Goal: Task Accomplishment & Management: Use online tool/utility

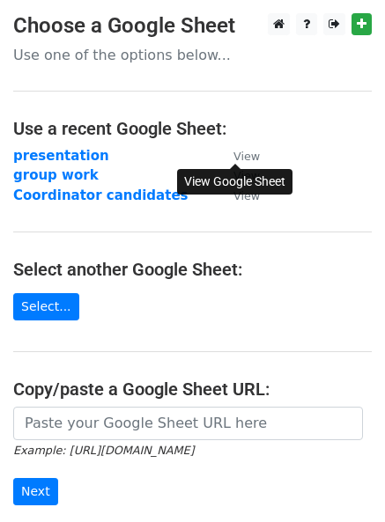
click at [238, 156] on small "View" at bounding box center [246, 156] width 26 height 13
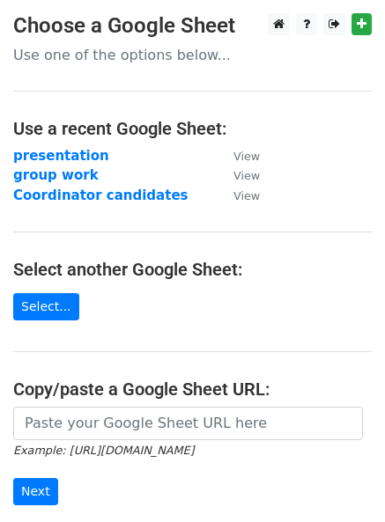
click at [70, 175] on strong "group work" at bounding box center [55, 175] width 85 height 16
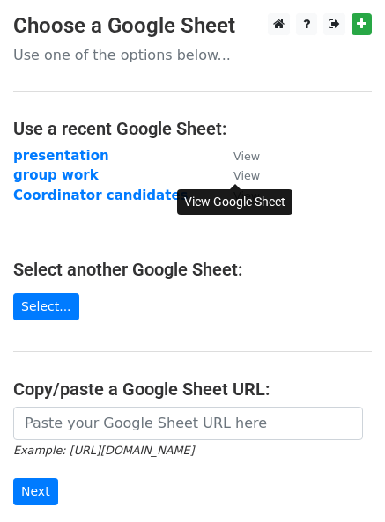
click at [248, 172] on small "View" at bounding box center [246, 175] width 26 height 13
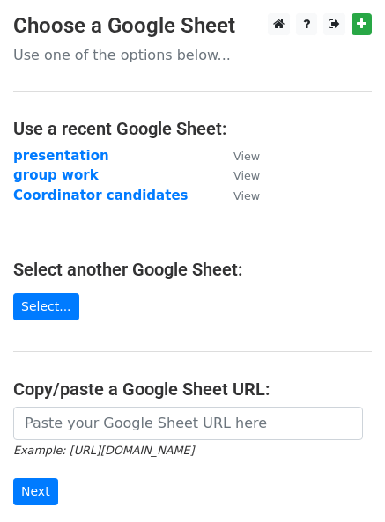
click at [76, 152] on strong "presentation" at bounding box center [61, 156] width 96 height 16
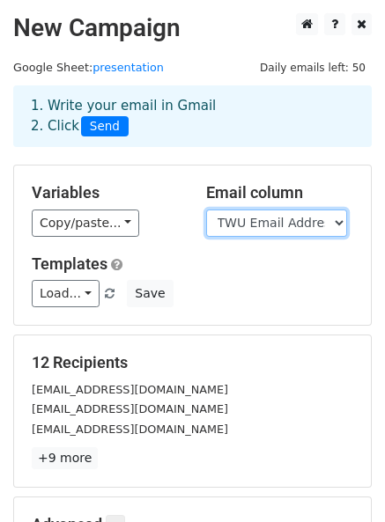
click at [253, 216] on select "Last Name Preferred Name School ID TWU Email Address Email Address (Secondary) …" at bounding box center [276, 222] width 141 height 27
select select "Instructor Email"
click at [206, 209] on select "Last Name Preferred Name School ID TWU Email Address Email Address (Secondary) …" at bounding box center [276, 222] width 141 height 27
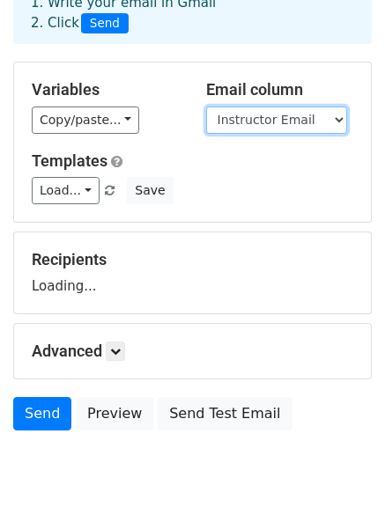
scroll to position [104, 0]
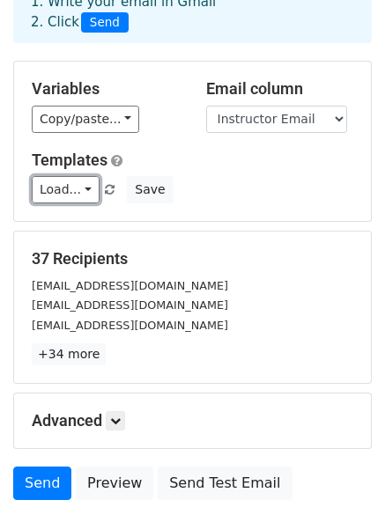
click at [80, 194] on link "Load..." at bounding box center [66, 189] width 68 height 27
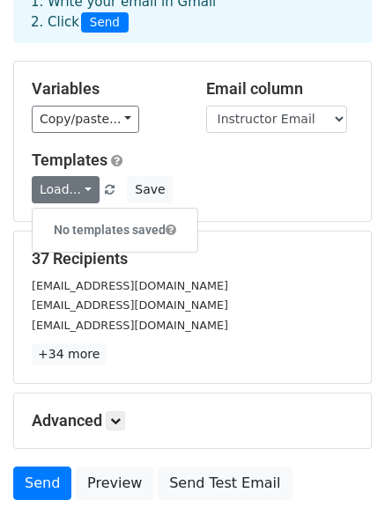
click at [239, 194] on div "Load... No templates saved Save" at bounding box center [192, 189] width 348 height 27
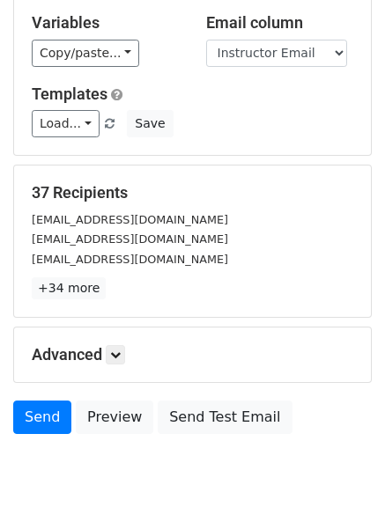
scroll to position [200, 0]
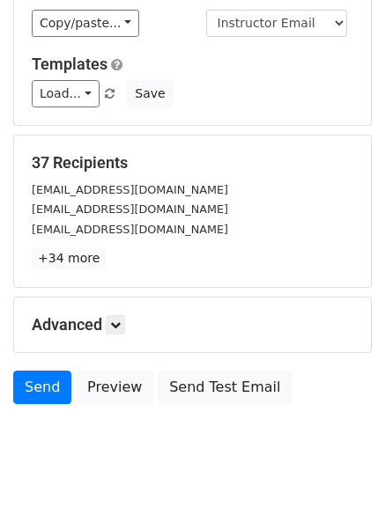
click at [105, 322] on h5 "Advanced" at bounding box center [192, 324] width 321 height 19
click at [113, 322] on link at bounding box center [115, 324] width 19 height 19
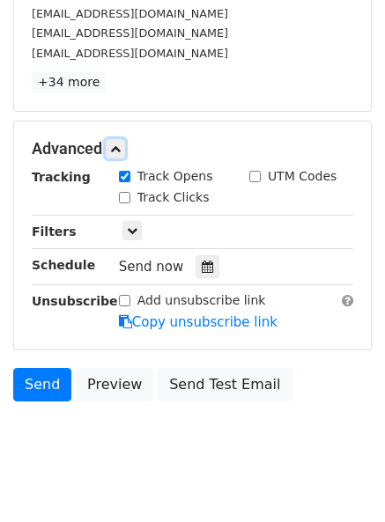
scroll to position [380, 0]
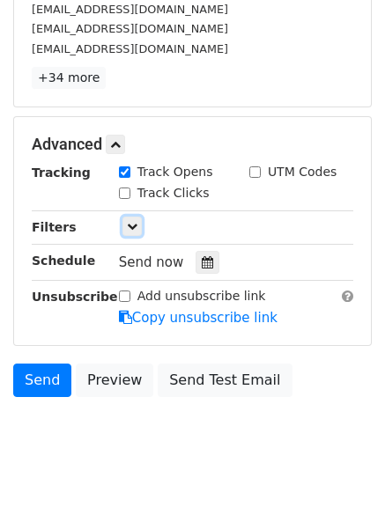
click at [129, 226] on icon at bounding box center [132, 226] width 11 height 11
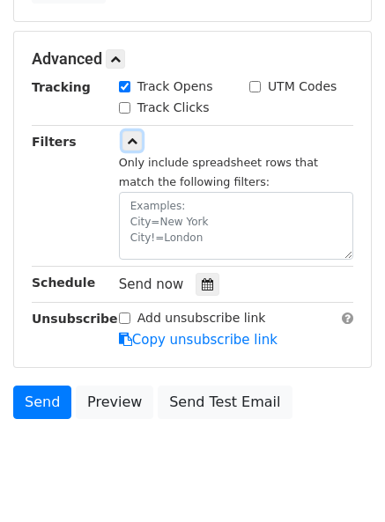
scroll to position [472, 0]
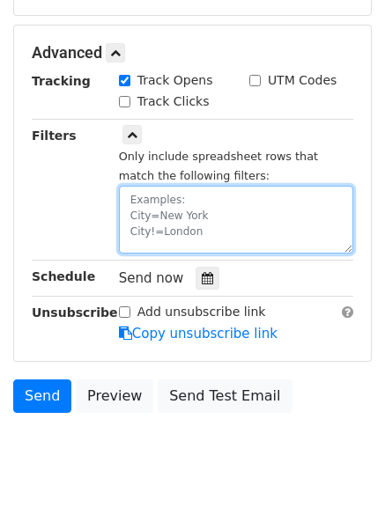
click at [185, 202] on textarea at bounding box center [236, 220] width 234 height 68
type textarea "Emailed?=N"
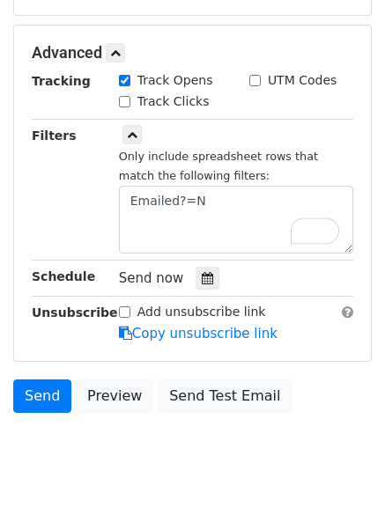
click at [62, 194] on div "Filters" at bounding box center [61, 190] width 87 height 128
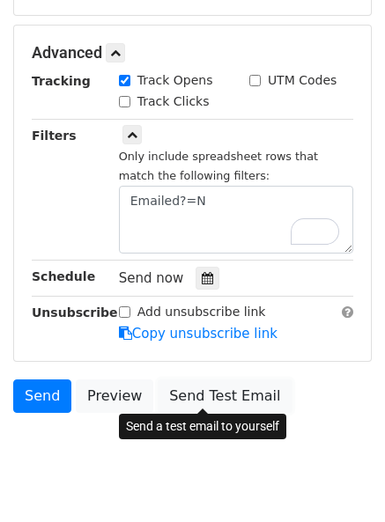
click at [185, 393] on link "Send Test Email" at bounding box center [225, 395] width 134 height 33
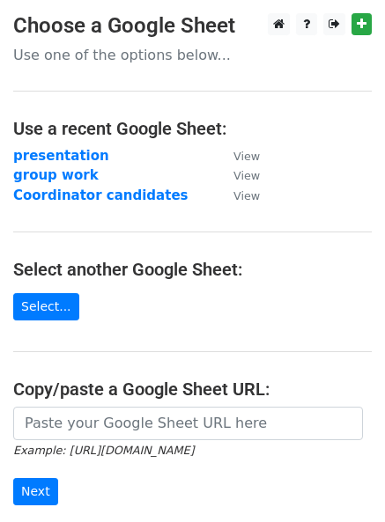
click at [69, 150] on strong "presentation" at bounding box center [61, 156] width 96 height 16
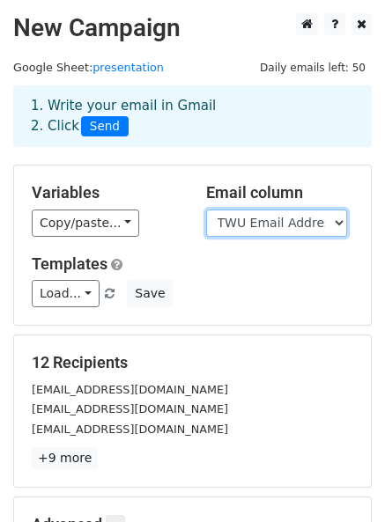
click at [266, 229] on select "Last Name Preferred Name School ID TWU Email Address Emailed? TWU username CRN …" at bounding box center [276, 222] width 141 height 27
select select "Instructor Email"
click at [206, 209] on select "Last Name Preferred Name School ID TWU Email Address Emailed? TWU username CRN …" at bounding box center [276, 222] width 141 height 27
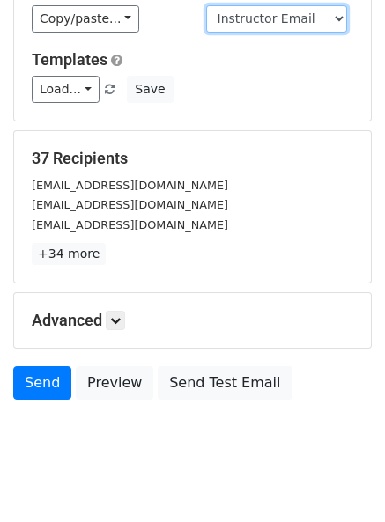
scroll to position [228, 0]
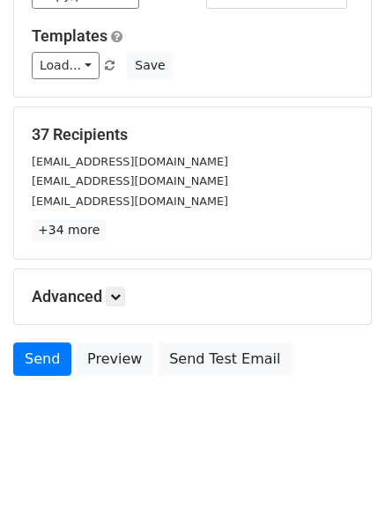
click at [102, 296] on h5 "Advanced" at bounding box center [192, 296] width 321 height 19
click at [129, 290] on h5 "Advanced" at bounding box center [192, 296] width 321 height 19
click at [121, 291] on icon at bounding box center [115, 296] width 11 height 11
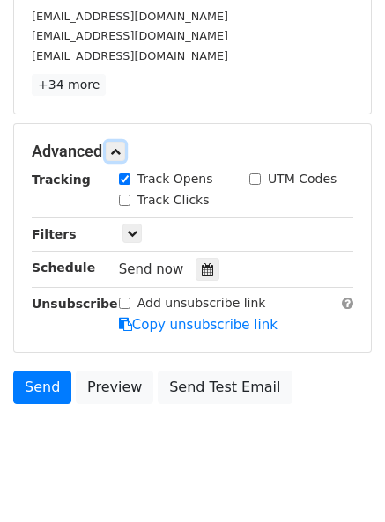
scroll to position [382, 0]
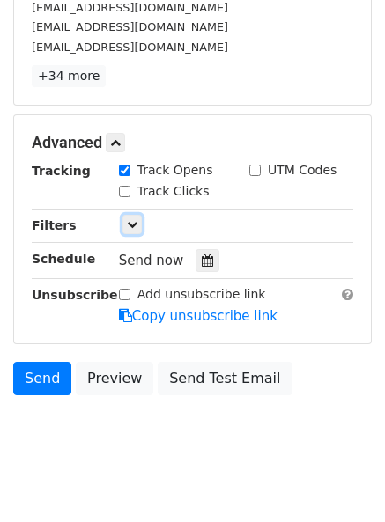
click at [132, 215] on link at bounding box center [131, 224] width 19 height 19
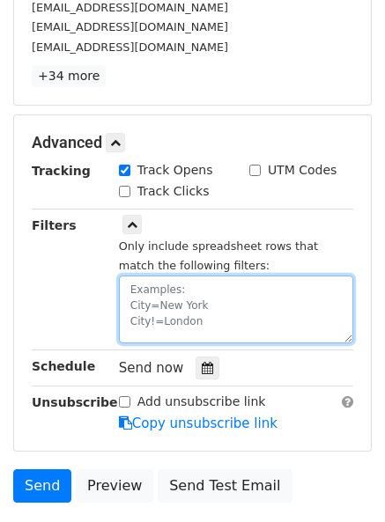
click at [187, 275] on textarea at bounding box center [236, 309] width 234 height 68
type textarea "Emailed?=N"
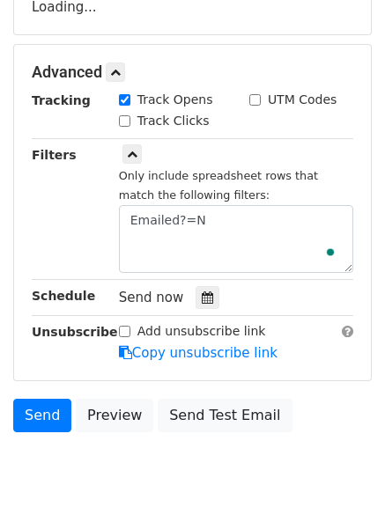
click at [39, 295] on strong "Schedule" at bounding box center [63, 296] width 63 height 14
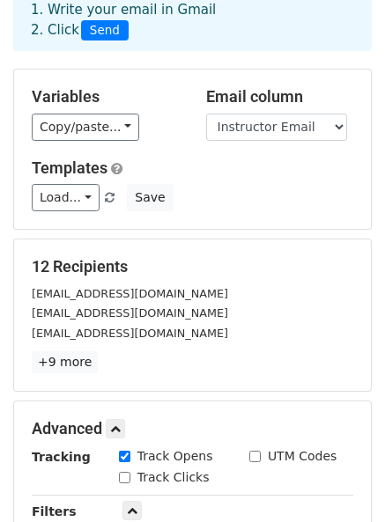
scroll to position [92, 0]
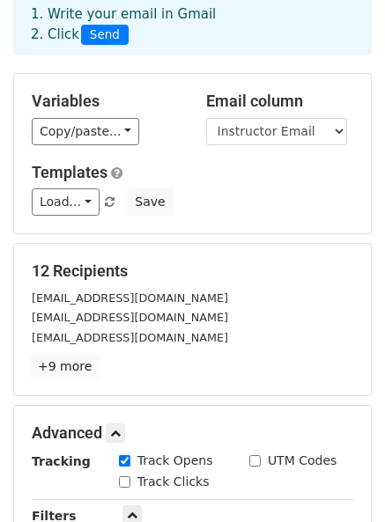
click at [73, 365] on link "+9 more" at bounding box center [65, 367] width 66 height 22
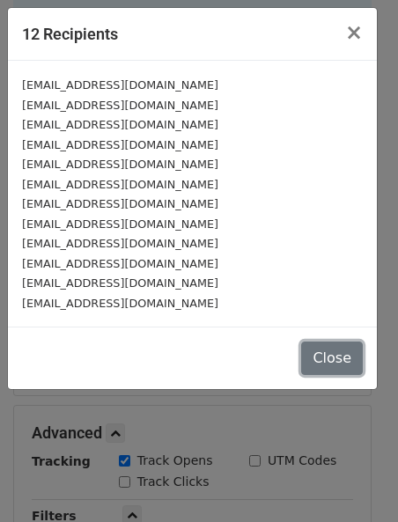
click at [350, 359] on button "Close" at bounding box center [332, 357] width 62 height 33
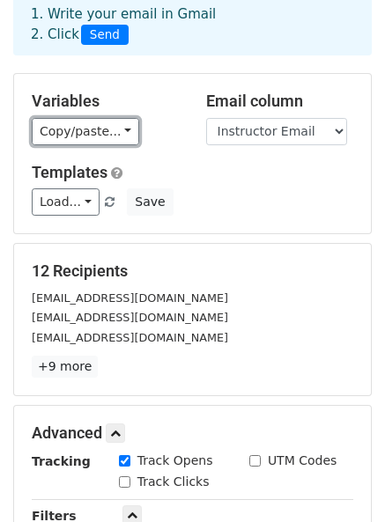
click at [53, 125] on link "Copy/paste..." at bounding box center [85, 131] width 107 height 27
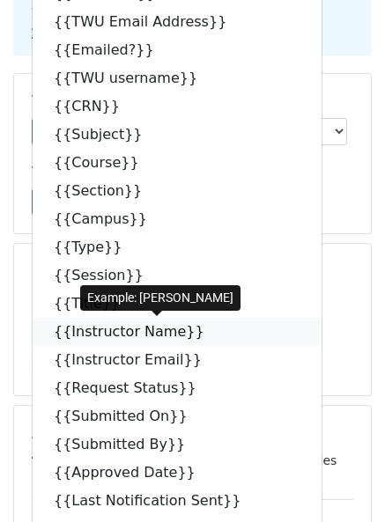
click at [77, 335] on link "{{Instructor Name}}" at bounding box center [177, 332] width 289 height 28
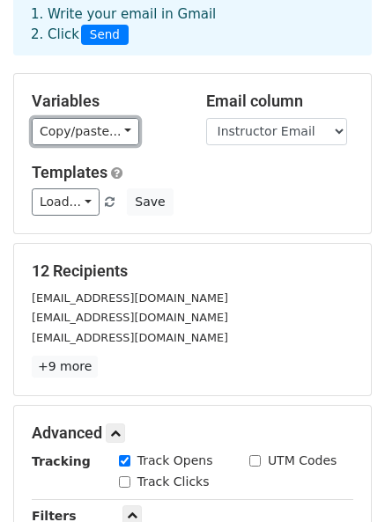
click at [109, 129] on link "Copy/paste..." at bounding box center [85, 131] width 107 height 27
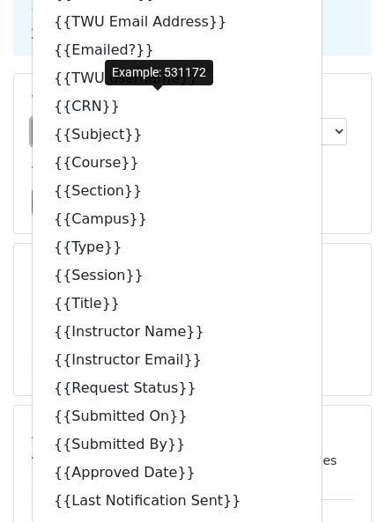
scroll to position [0, 0]
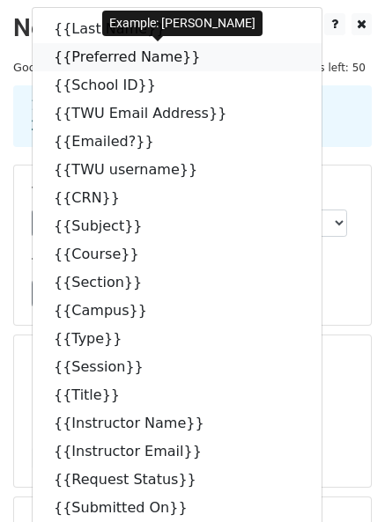
click at [135, 60] on link "{{Preferred Name}}" at bounding box center [177, 57] width 289 height 28
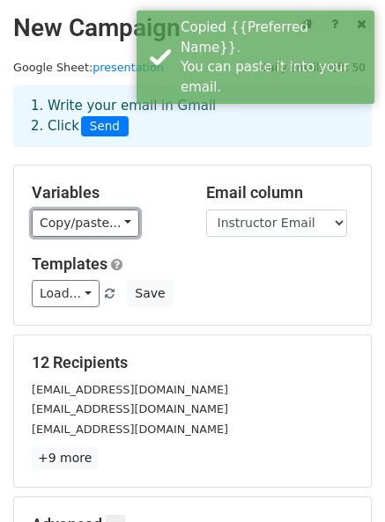
click at [76, 218] on link "Copy/paste..." at bounding box center [85, 222] width 107 height 27
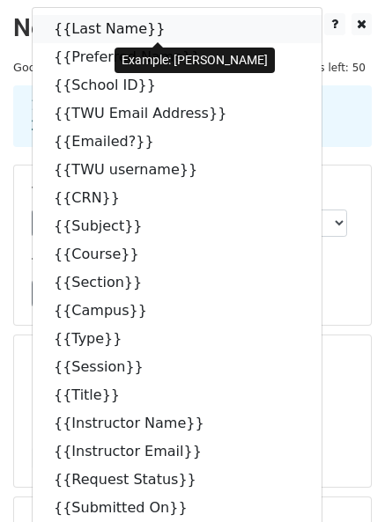
click at [89, 36] on link "{{Last Name}}" at bounding box center [177, 29] width 289 height 28
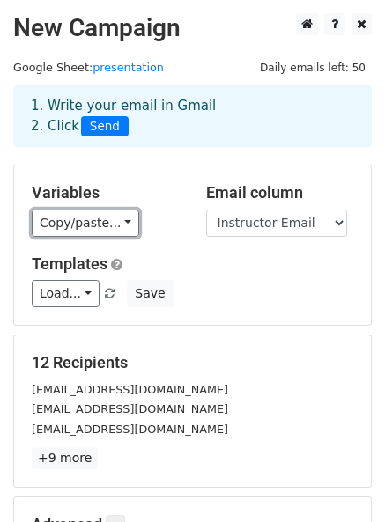
click at [87, 216] on link "Copy/paste..." at bounding box center [85, 222] width 107 height 27
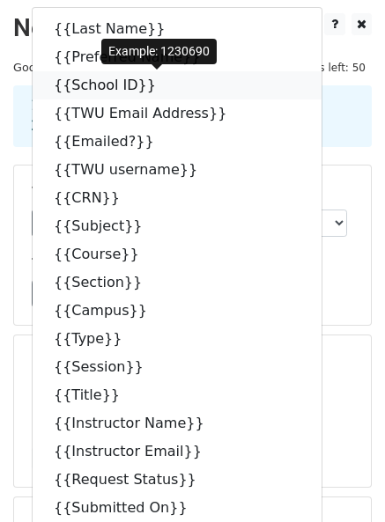
click at [125, 92] on link "{{School ID}}" at bounding box center [177, 85] width 289 height 28
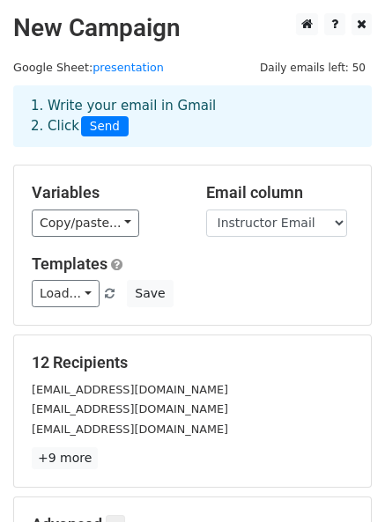
click at [106, 237] on div "Variables Copy/paste... {{Last Name}} {{Preferred Name}} {{School ID}} {{TWU Em…" at bounding box center [192, 244] width 356 height 159
click at [103, 230] on link "Copy/paste..." at bounding box center [85, 222] width 107 height 27
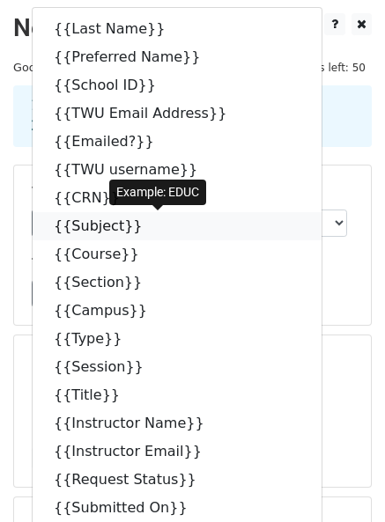
click at [103, 230] on link "{{Subject}}" at bounding box center [177, 226] width 289 height 28
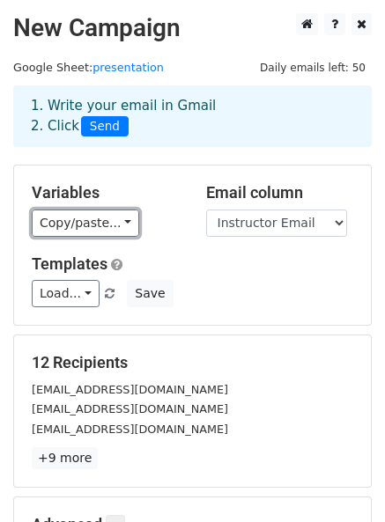
click at [97, 210] on link "Copy/paste..." at bounding box center [85, 222] width 107 height 27
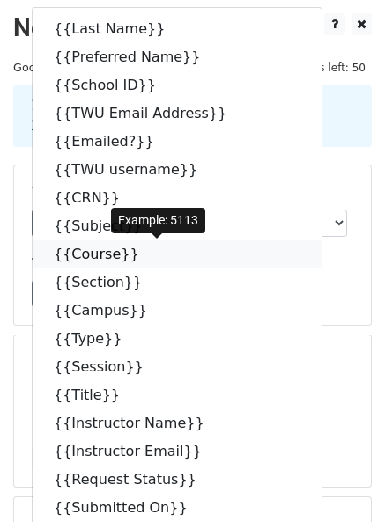
click at [97, 252] on link "{{Course}}" at bounding box center [177, 254] width 289 height 28
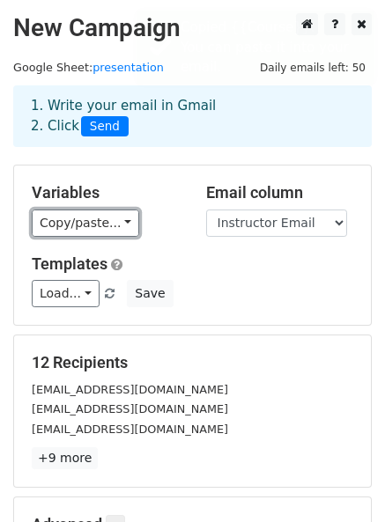
click at [106, 223] on link "Copy/paste..." at bounding box center [85, 222] width 107 height 27
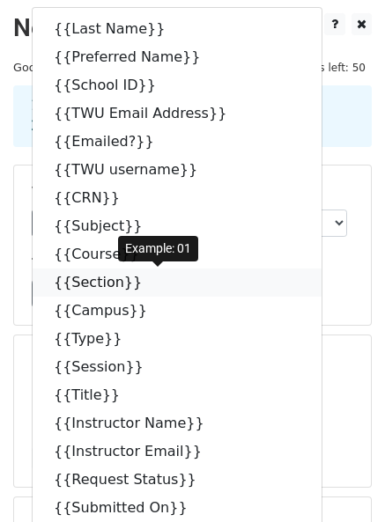
click at [102, 276] on link "{{Section}}" at bounding box center [177, 282] width 289 height 28
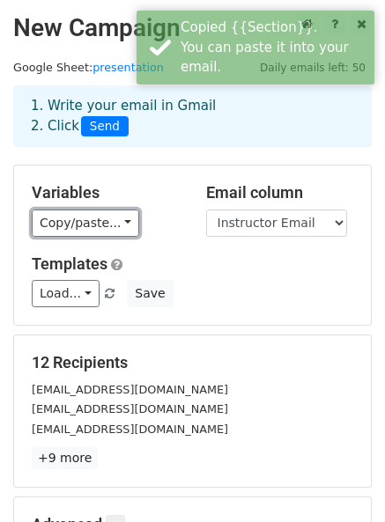
click at [93, 228] on link "Copy/paste..." at bounding box center [85, 222] width 107 height 27
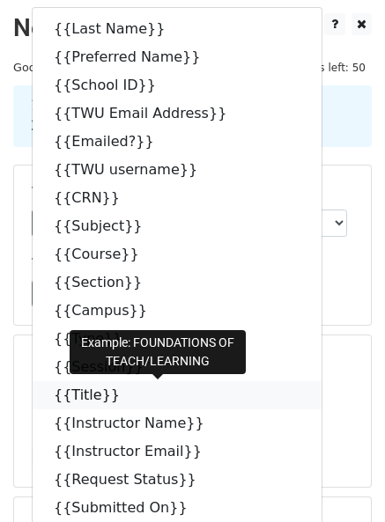
click at [92, 400] on link "{{Title}}" at bounding box center [177, 395] width 289 height 28
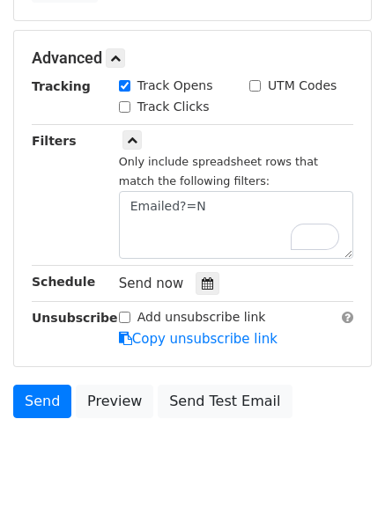
scroll to position [469, 0]
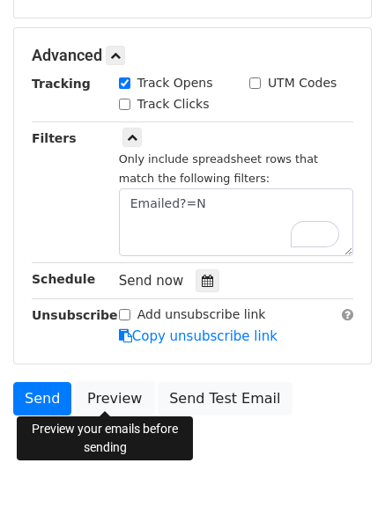
click at [105, 385] on link "Preview" at bounding box center [114, 398] width 77 height 33
click at [120, 386] on link "Preview" at bounding box center [114, 398] width 77 height 33
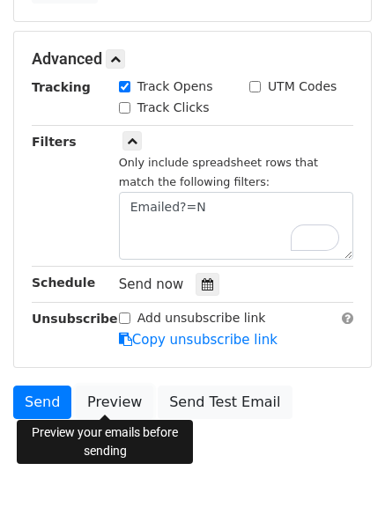
scroll to position [507, 0]
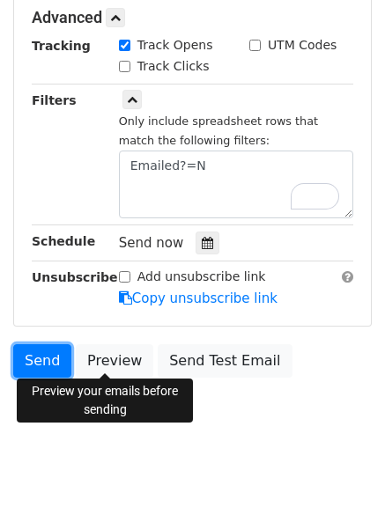
click at [48, 350] on link "Send" at bounding box center [42, 360] width 58 height 33
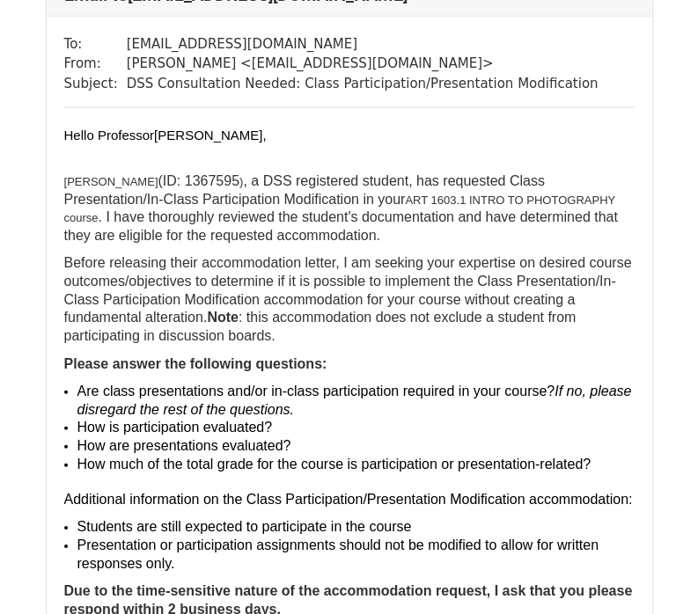
scroll to position [1363, 0]
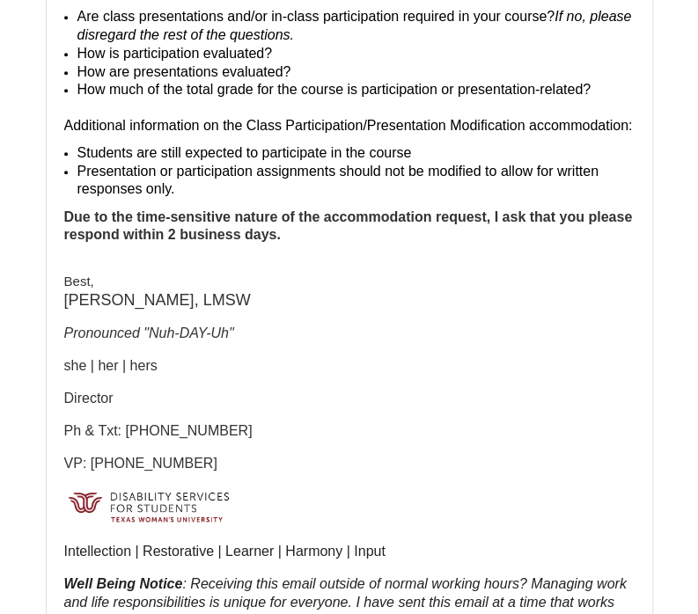
scroll to position [545, 0]
